Goal: Transaction & Acquisition: Purchase product/service

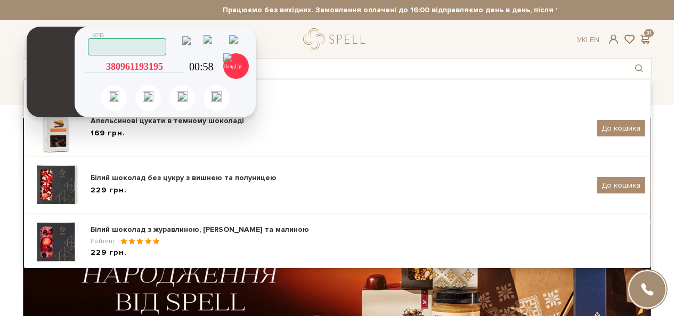
click at [180, 66] on icon at bounding box center [179, 67] width 10 height 10
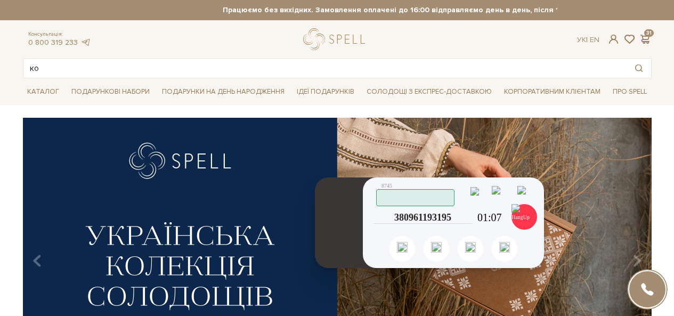
drag, startPoint x: 135, startPoint y: 132, endPoint x: 361, endPoint y: 263, distance: 261.4
click at [359, 263] on header at bounding box center [345, 223] width 61 height 91
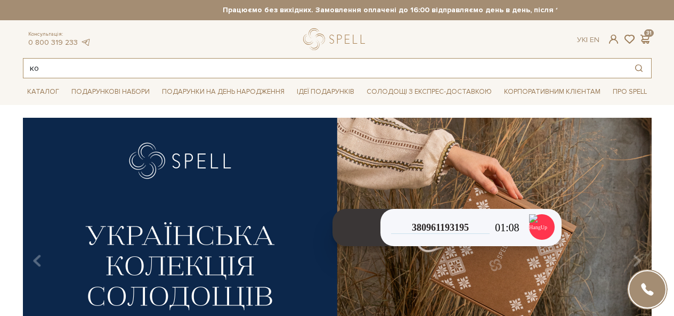
click at [70, 66] on input "ко" at bounding box center [325, 68] width 604 height 19
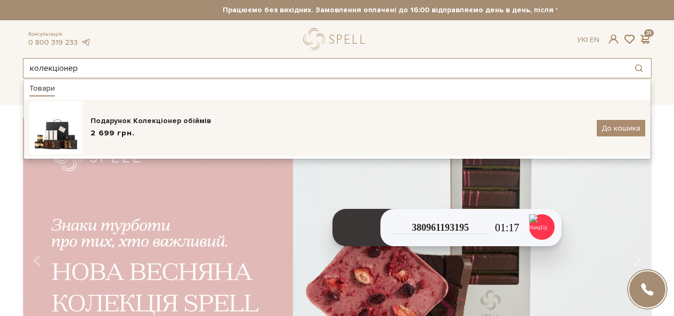
type input "колекціонер"
click at [131, 111] on div "Подарунок Колекціонер обіймів 2 699 грн. До кошика" at bounding box center [337, 127] width 616 height 53
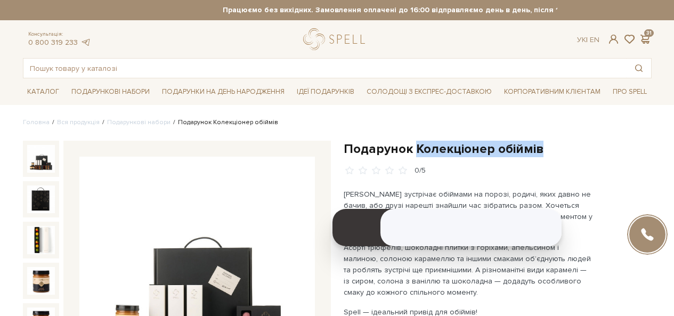
drag, startPoint x: 562, startPoint y: 154, endPoint x: 416, endPoint y: 155, distance: 145.6
click at [416, 155] on h1 "Подарунок Колекціонер обіймів" at bounding box center [498, 149] width 308 height 17
copy h1 "Колекціонер обіймів"
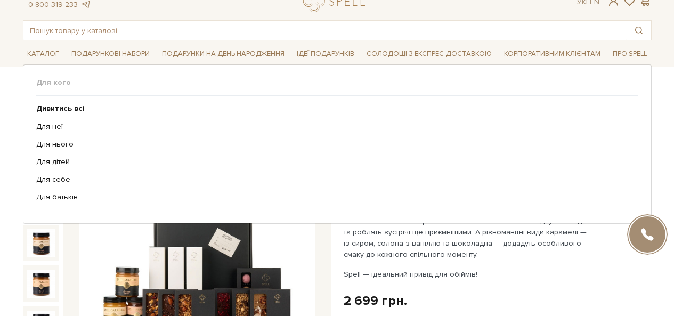
scroll to position [7, 0]
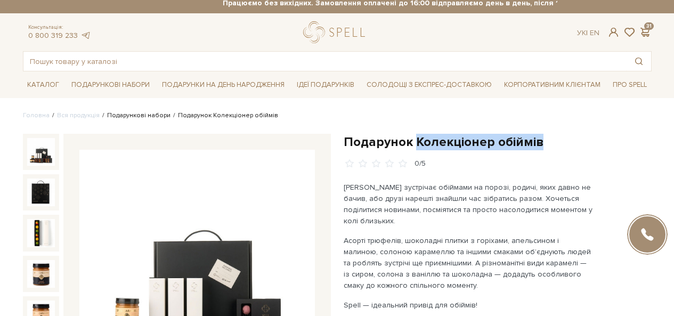
click at [135, 117] on link "Подарункові набори" at bounding box center [138, 115] width 63 height 8
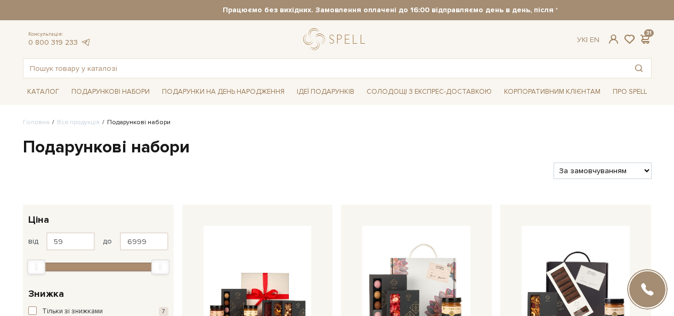
select select "https://spellchocolate.com/our-productions/podarunkovi-box/?sort=p.price&order=…"
click at [554, 163] on select "За замовчуванням За Ціною (зростання) За Ціною (зменшення) Новинки За популярні…" at bounding box center [603, 171] width 98 height 17
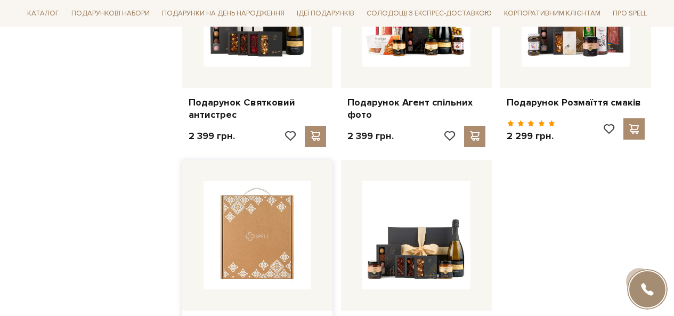
scroll to position [1173, 0]
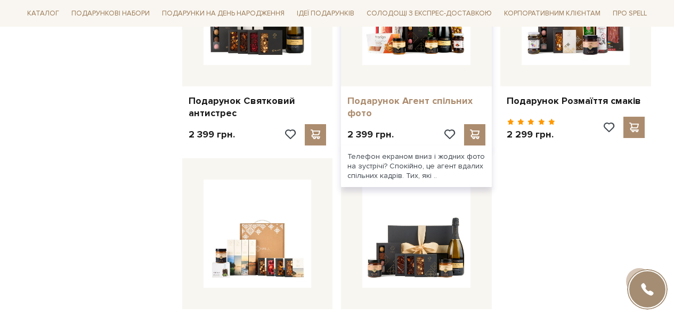
click at [402, 95] on link "Подарунок Агент спільних фото" at bounding box center [417, 107] width 138 height 25
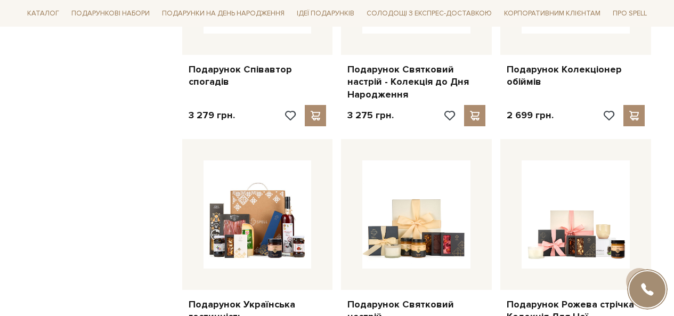
scroll to position [586, 0]
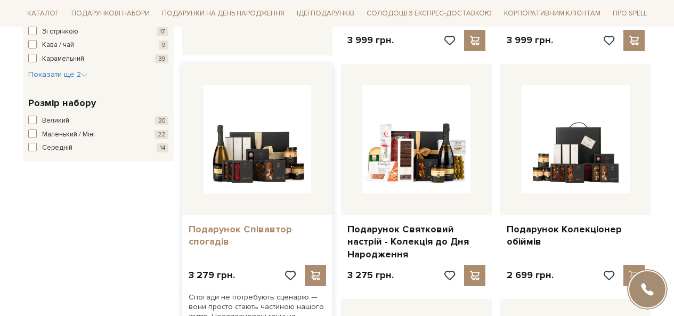
click at [254, 223] on link "Подарунок Співавтор спогадів" at bounding box center [258, 235] width 138 height 25
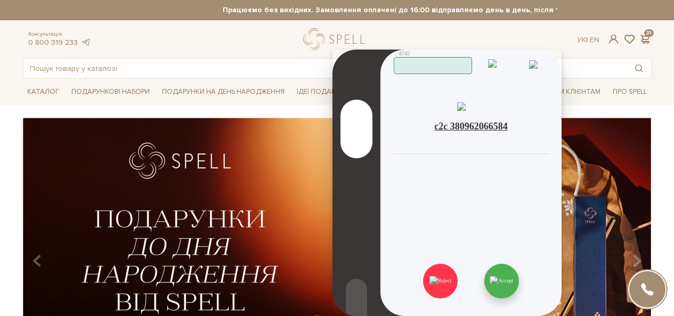
click at [497, 286] on img at bounding box center [501, 281] width 23 height 10
